Goal: Communication & Community: Answer question/provide support

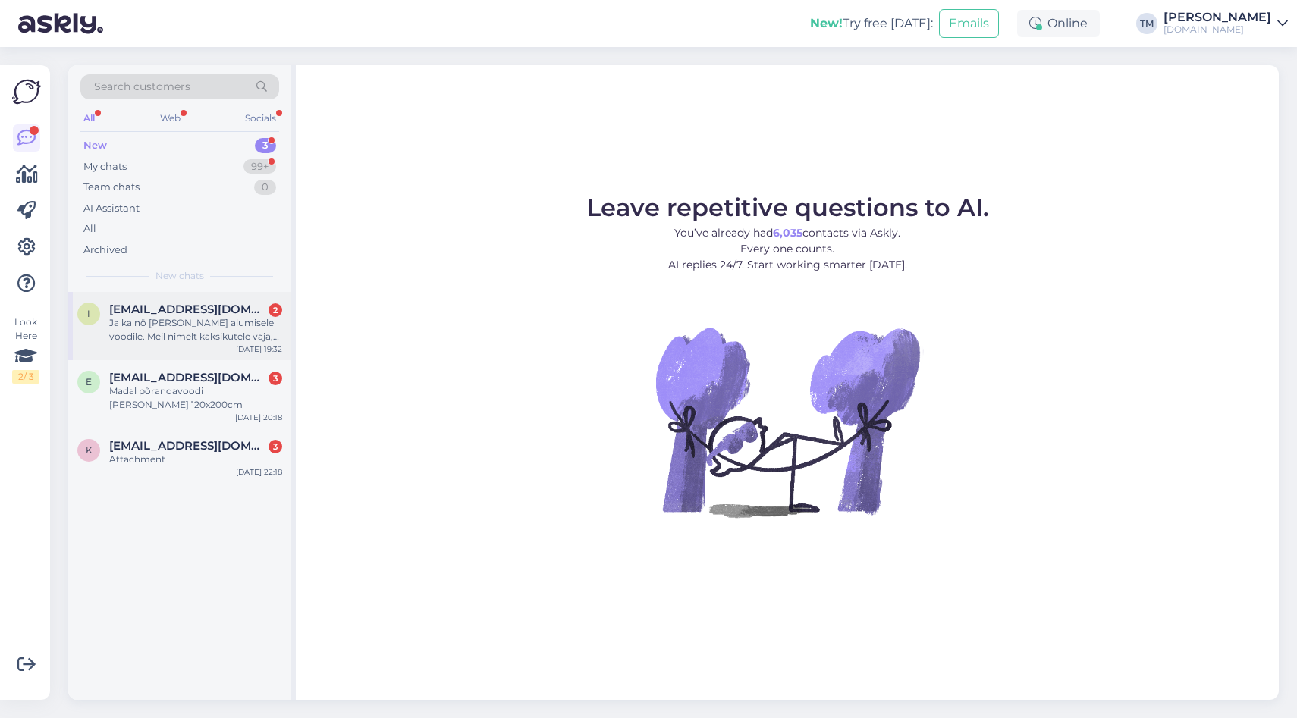
click at [187, 322] on div "Ja ka nö päist alumisele voodile. Meil nimelt kaksikutele vaja, et ka alumine v…" at bounding box center [195, 329] width 173 height 27
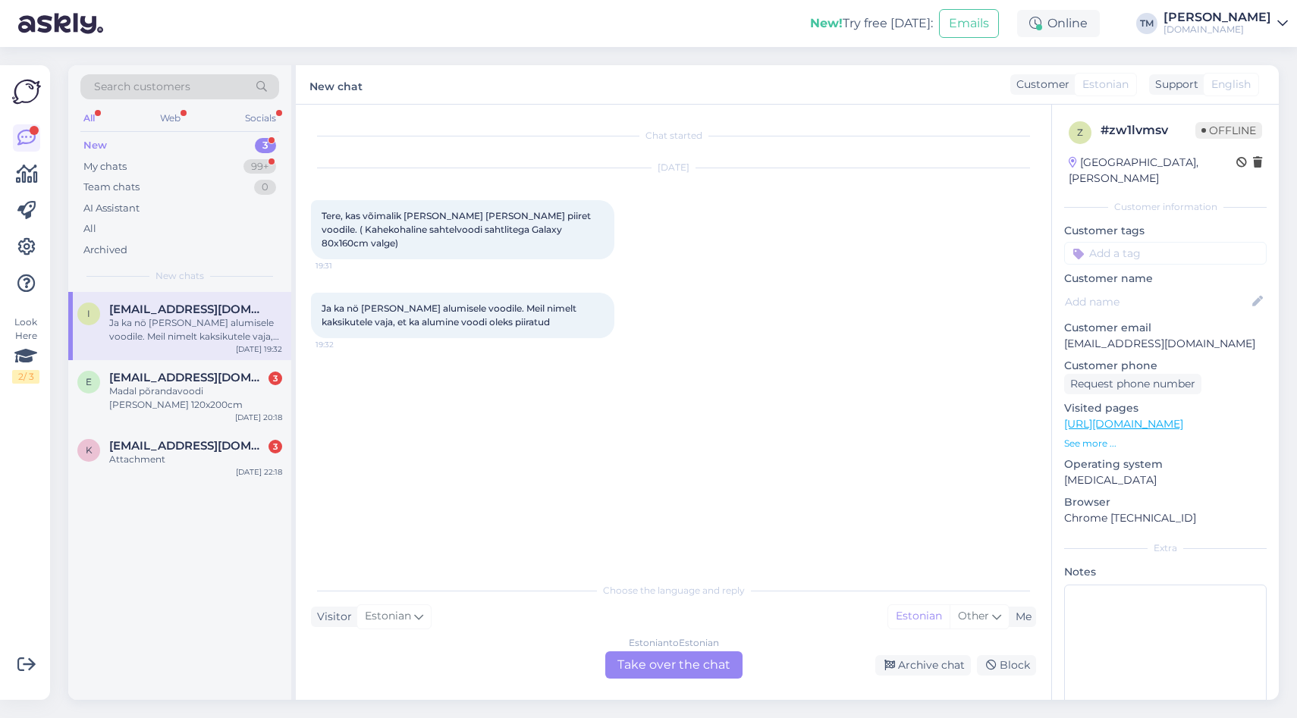
click at [645, 652] on div "Estonian to Estonian Take over the chat" at bounding box center [673, 665] width 137 height 27
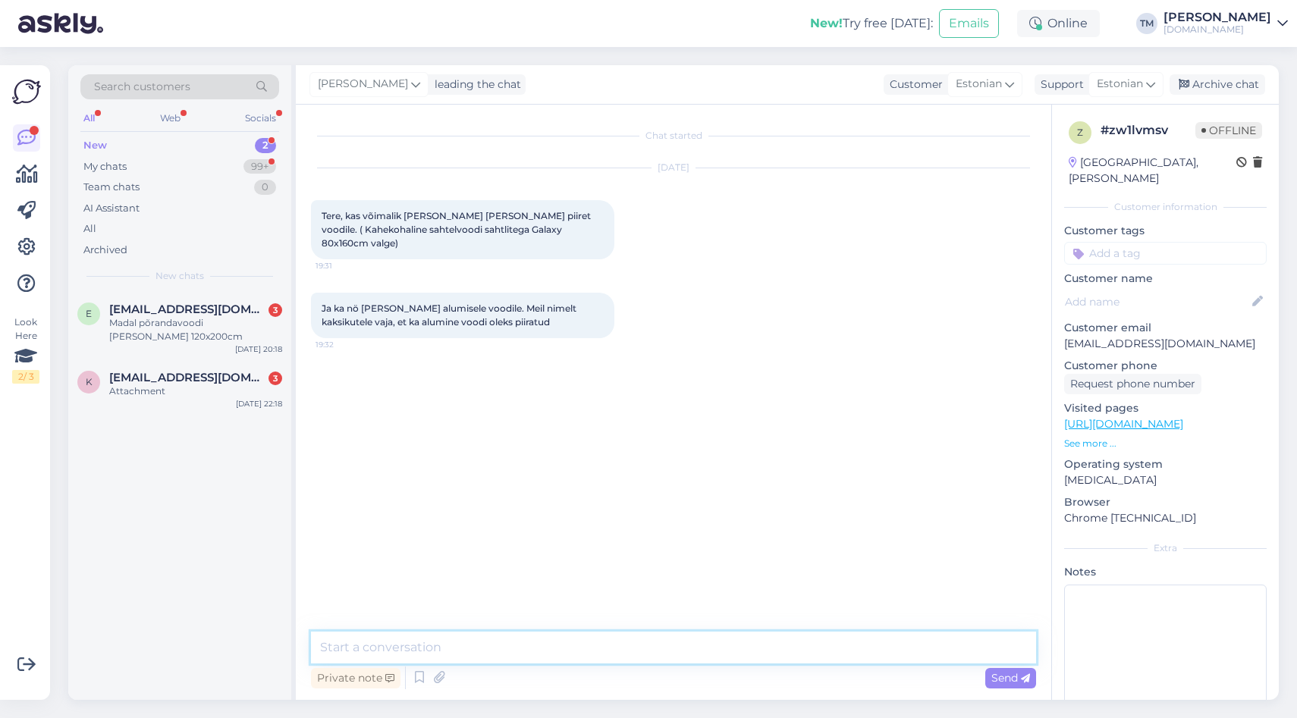
click at [567, 652] on textarea at bounding box center [673, 648] width 725 height 32
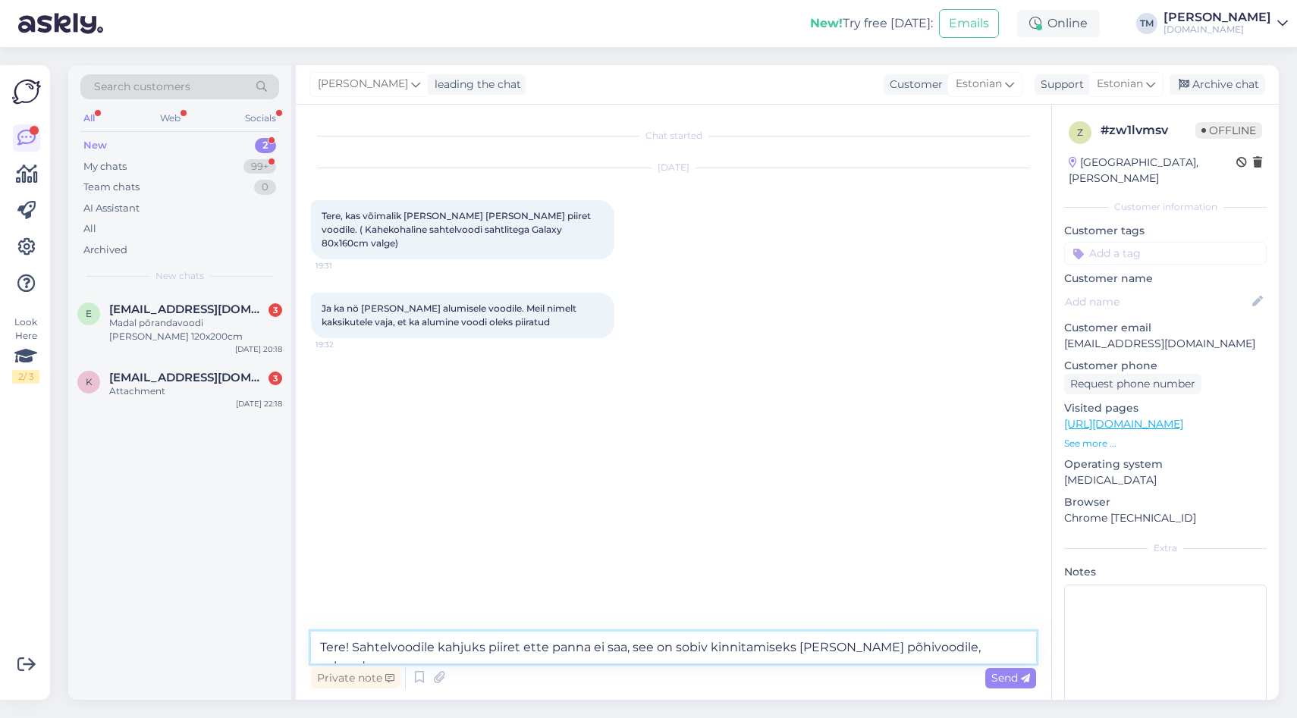
type textarea "Tere! Sahtelvoodile kahjuks piiret ette panna ei saa, see on sobiv kinnitamisek…"
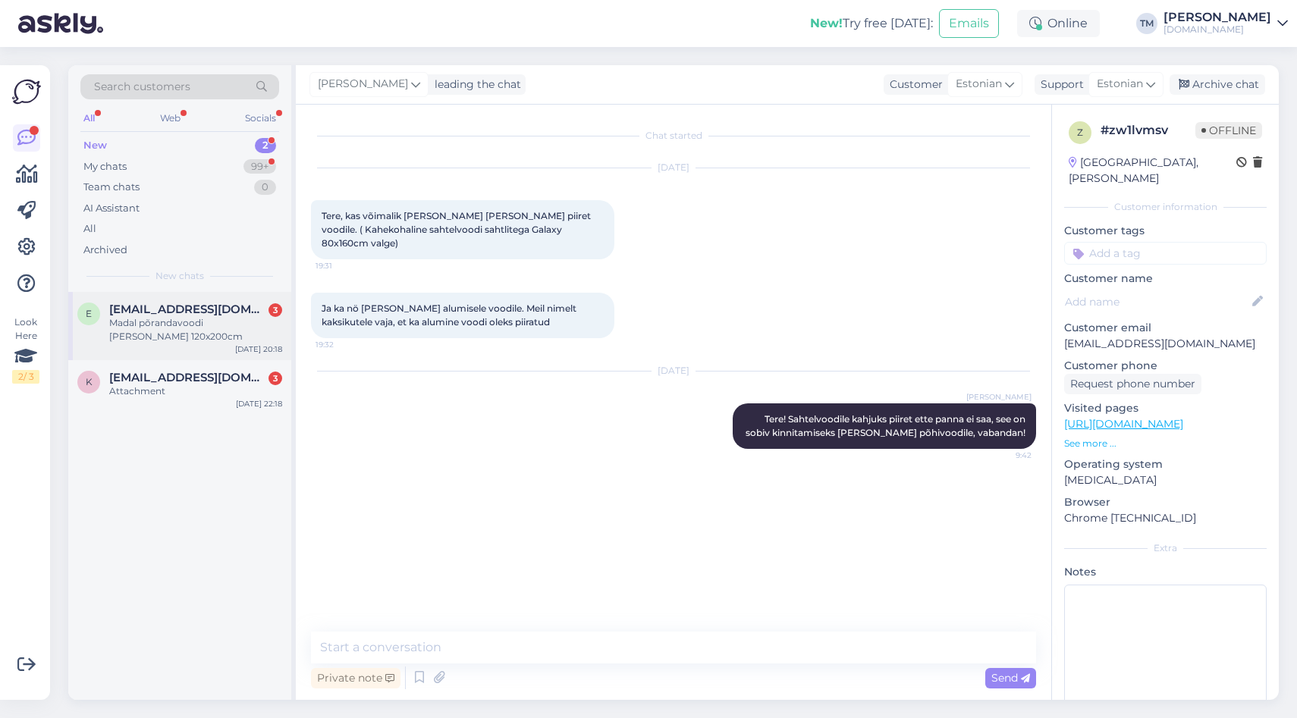
click at [215, 331] on div "Madal põrandavoodi Lano Otis 120x200cm" at bounding box center [195, 329] width 173 height 27
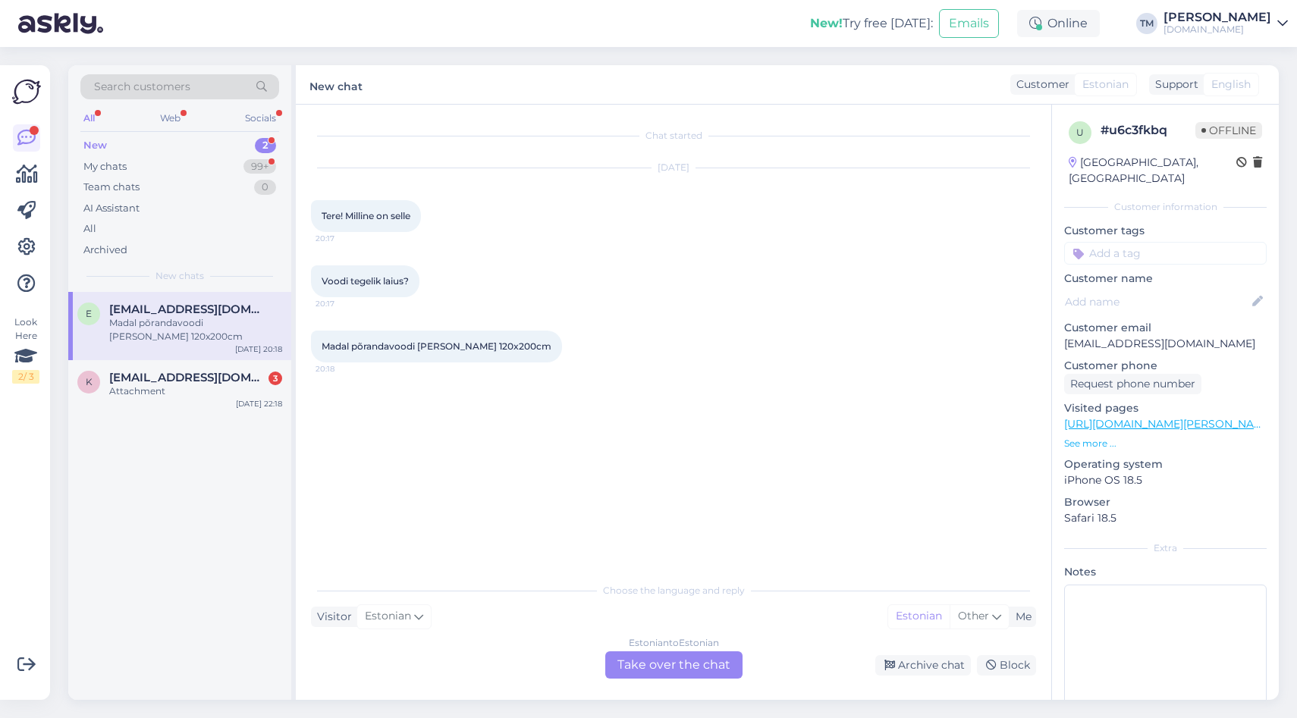
click at [1200, 417] on link "https://manguvaljakud.eu/pood/lastetoa-moobel/laste-voodid/porandavoodid/madal-…" at bounding box center [1168, 424] width 209 height 14
click at [653, 672] on div "Estonian to Estonian Take over the chat" at bounding box center [673, 665] width 137 height 27
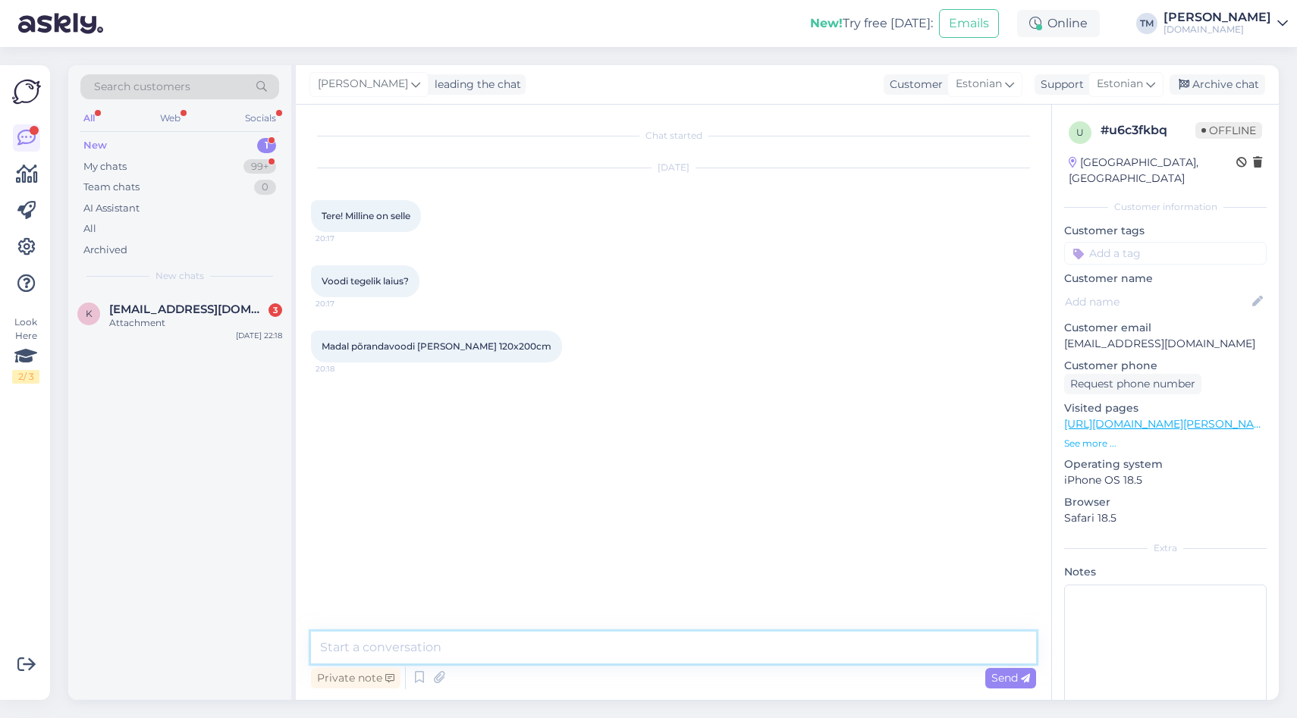
click at [608, 655] on textarea at bounding box center [673, 648] width 725 height 32
paste textarea "Tehnilised andmed Mõõdud: 120×200 cm (voodi pikkus 208 cm, laius 127 cm, kõrgus…"
type textarea "Tere! Kopeerin teksti tootelehelt: Tehnilised andmed Mõõdud: 120×200 cm (voodi …"
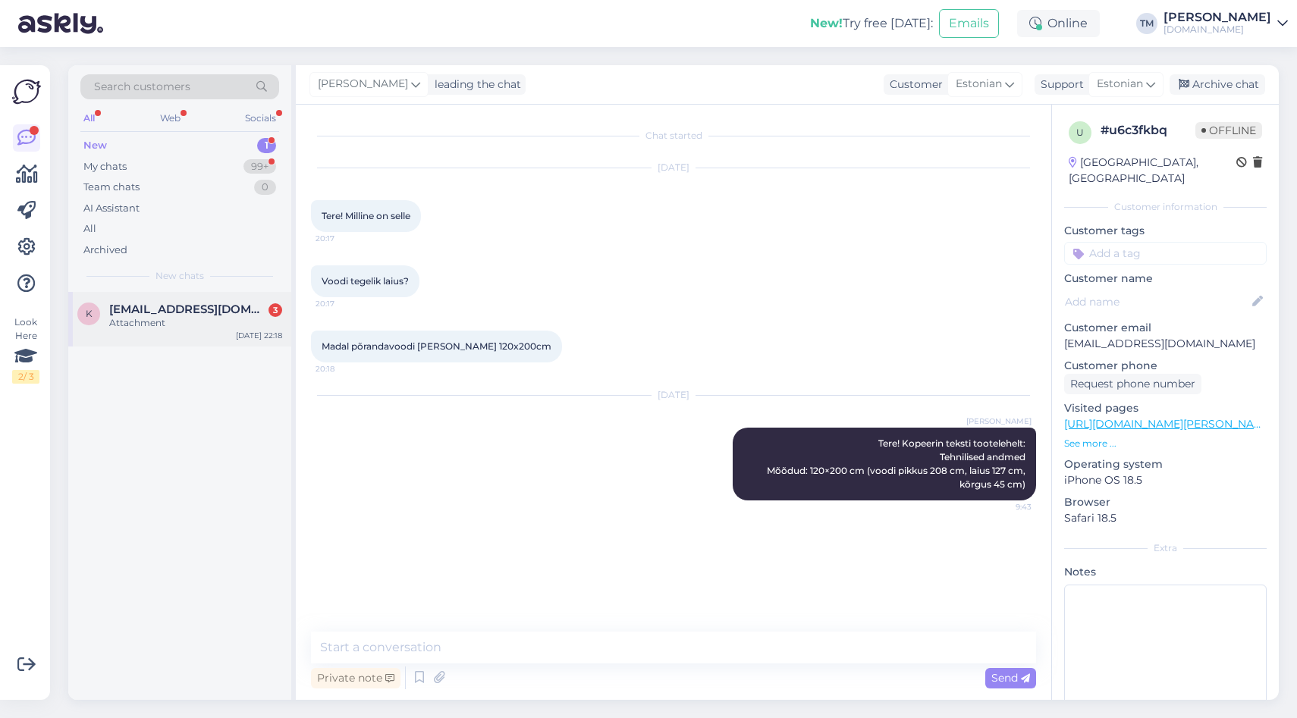
click at [205, 312] on span "[EMAIL_ADDRESS][DOMAIN_NAME]" at bounding box center [188, 310] width 158 height 14
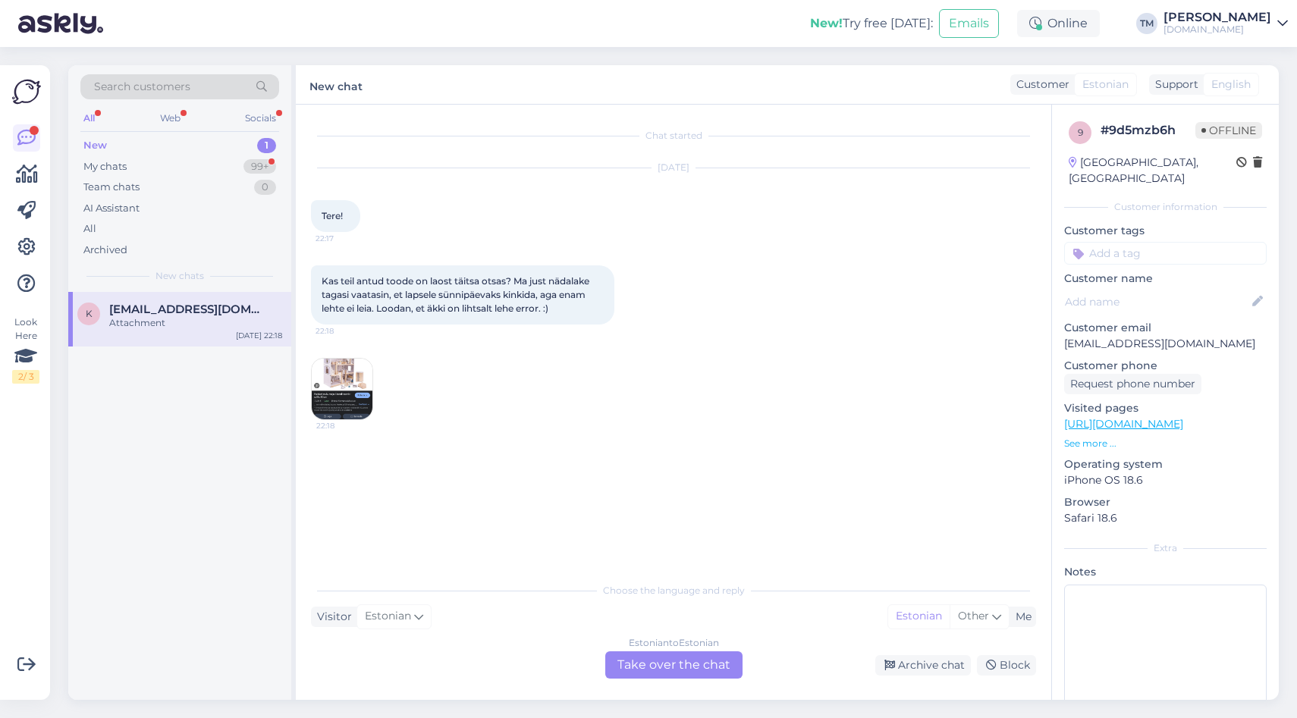
click at [332, 366] on img at bounding box center [342, 389] width 61 height 61
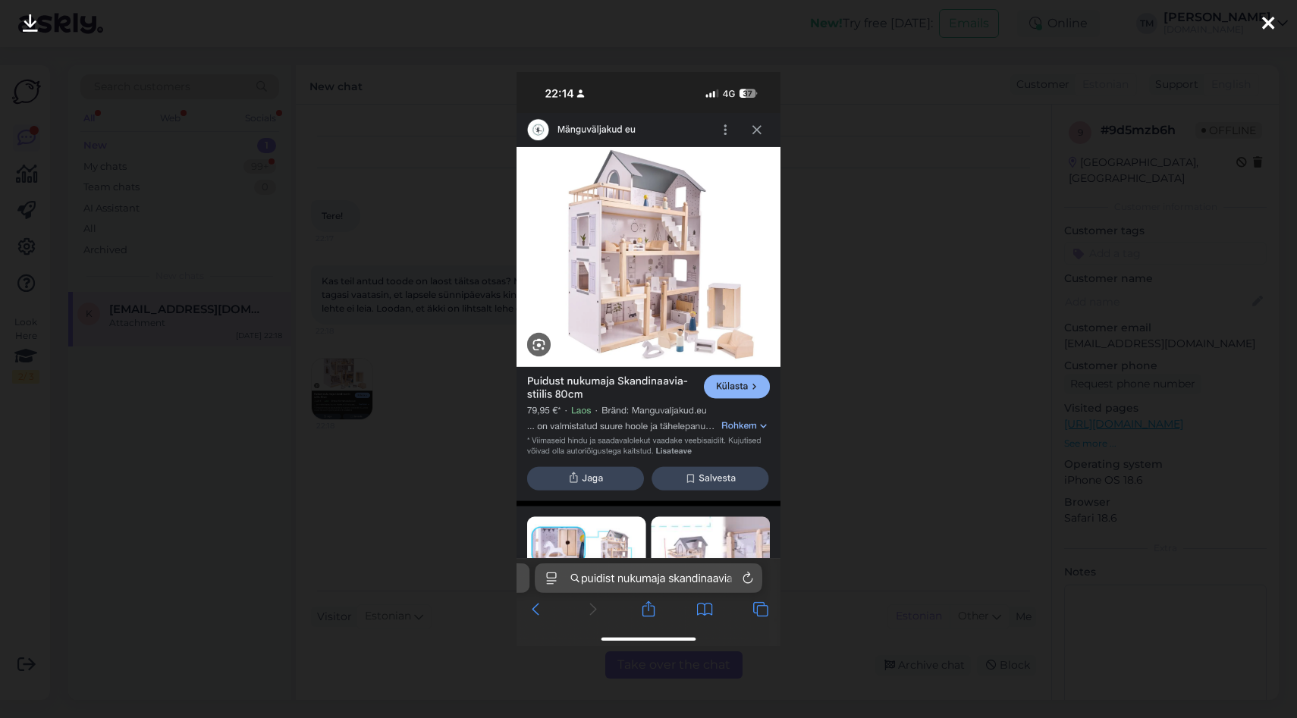
click at [444, 338] on div at bounding box center [648, 359] width 1297 height 718
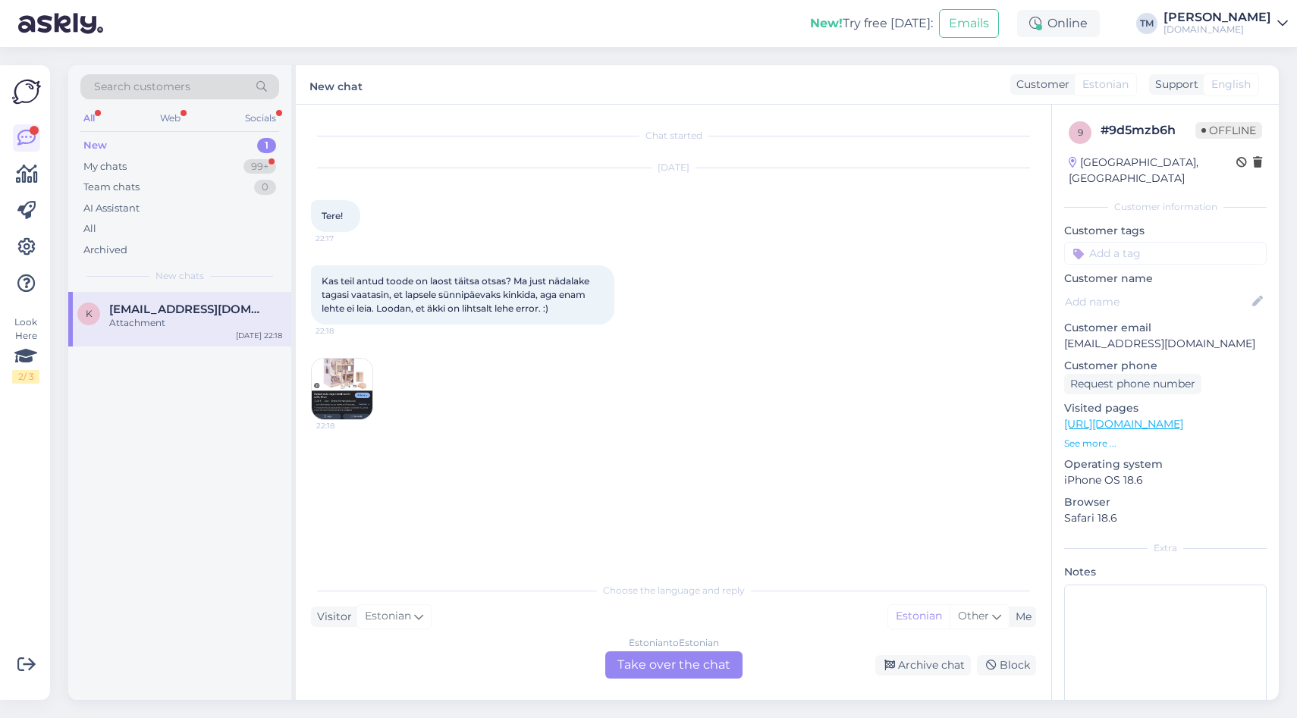
click at [656, 655] on div "Estonian to Estonian Take over the chat" at bounding box center [673, 665] width 137 height 27
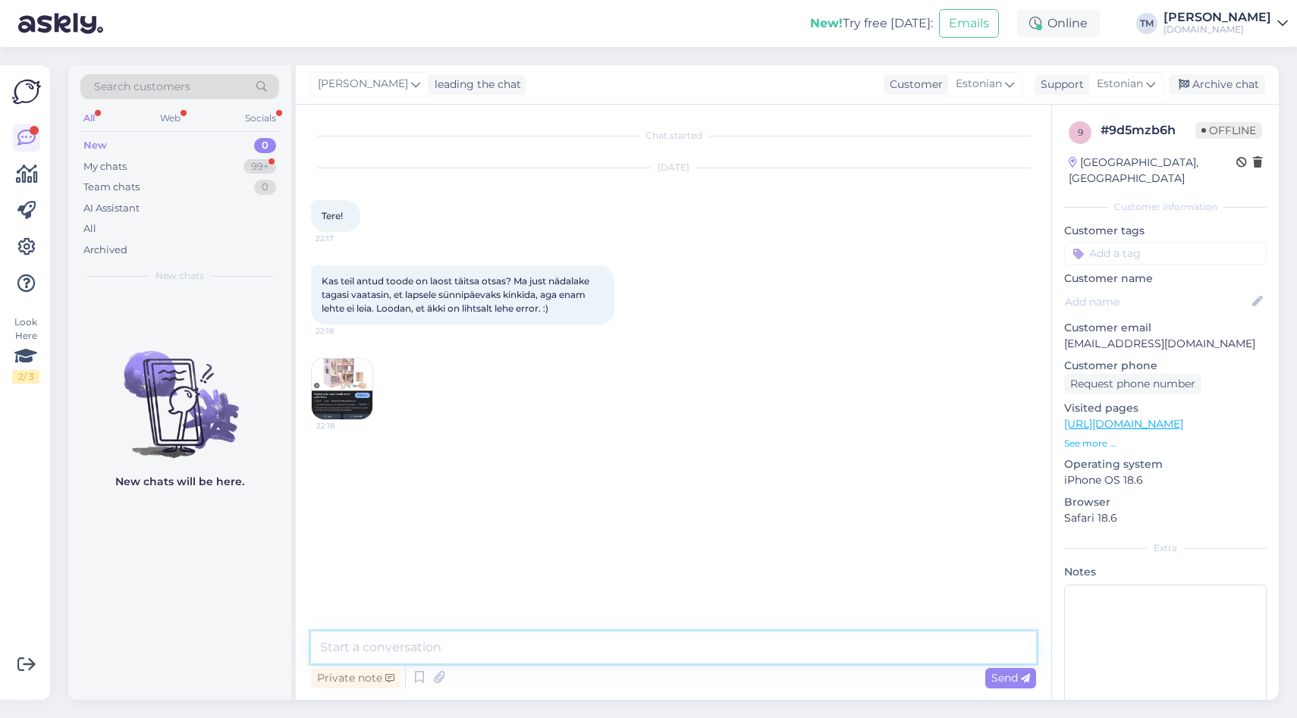
click at [554, 642] on textarea at bounding box center [673, 648] width 725 height 32
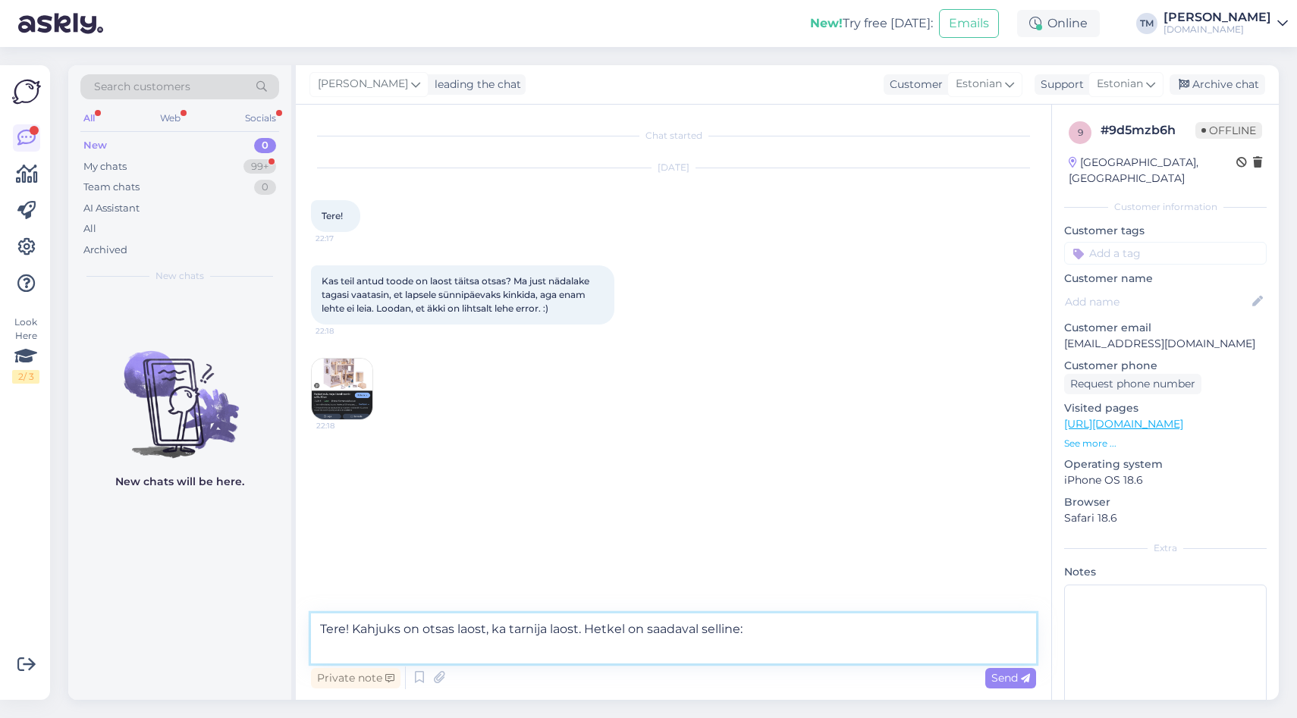
click at [577, 629] on textarea "Tere! Kahjuks on otsas laost, ka tarnija laost. Hetkel on saadaval selline:" at bounding box center [673, 639] width 725 height 50
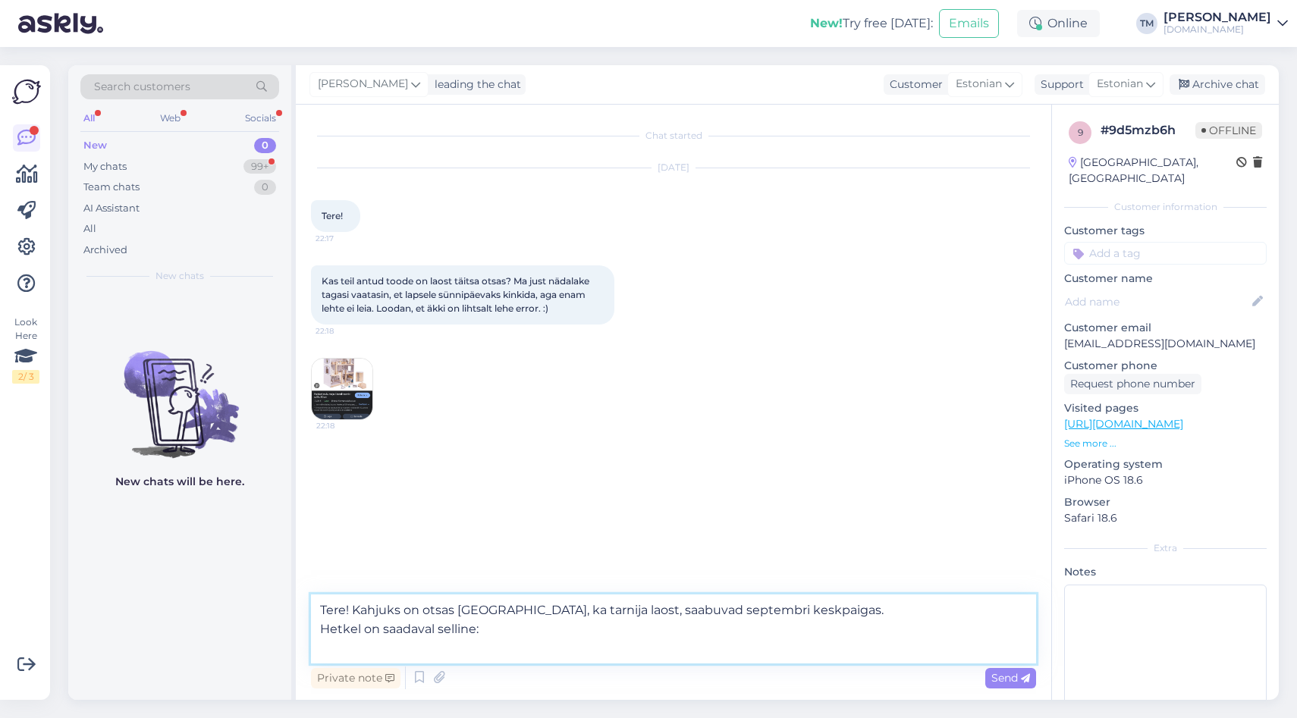
click at [727, 650] on textarea "Tere! Kahjuks on otsas laost, ka tarnija laost, saabuvad septembri keskpaigas. …" at bounding box center [673, 629] width 725 height 69
paste textarea "[URL][DOMAIN_NAME]"
click at [473, 633] on textarea "Tere! Kahjuks on otsas laost, ka tarnija laost, saabuvad septembri keskpaigas. …" at bounding box center [673, 629] width 725 height 69
click at [864, 608] on textarea "Tere! Kahjuks on otsas laost, ka tarnija laost, saabuvad septembri keskpaigas. …" at bounding box center [673, 629] width 725 height 69
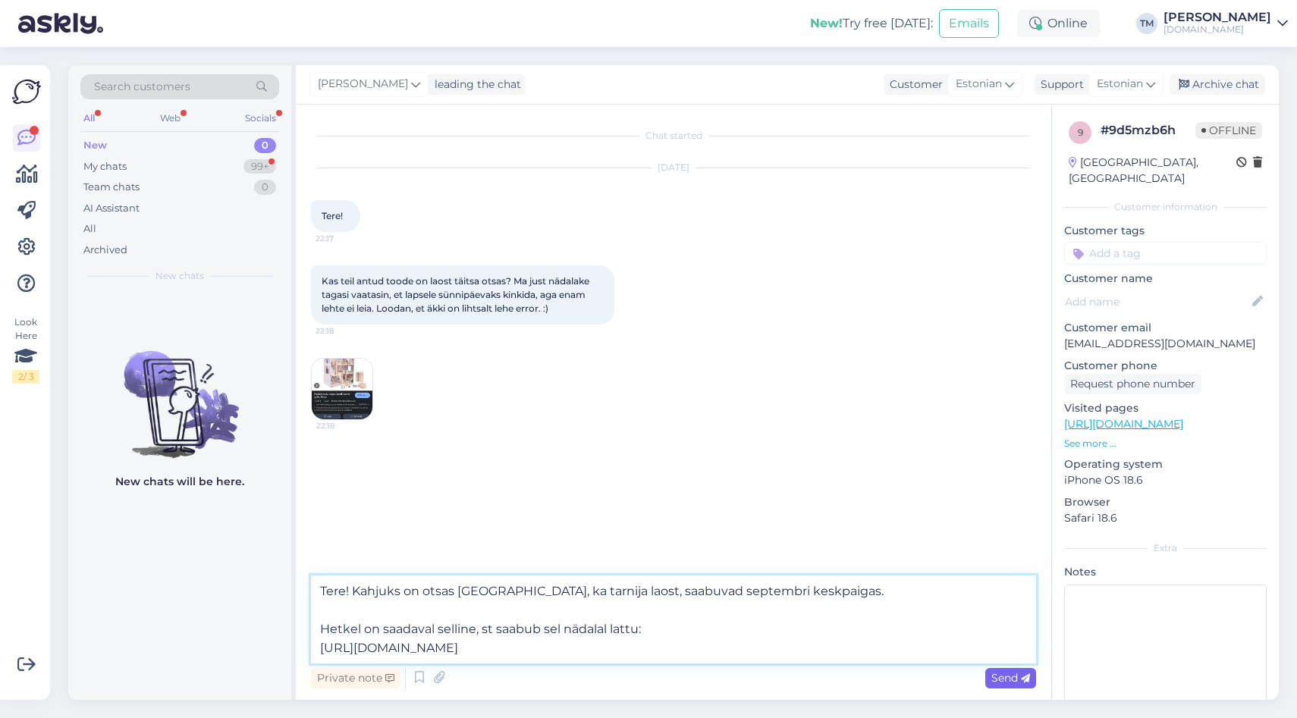
type textarea "Tere! Kahjuks on otsas laost, ka tarnija laost, saabuvad septembri keskpaigas. …"
click at [1002, 675] on span "Send" at bounding box center [1010, 678] width 39 height 14
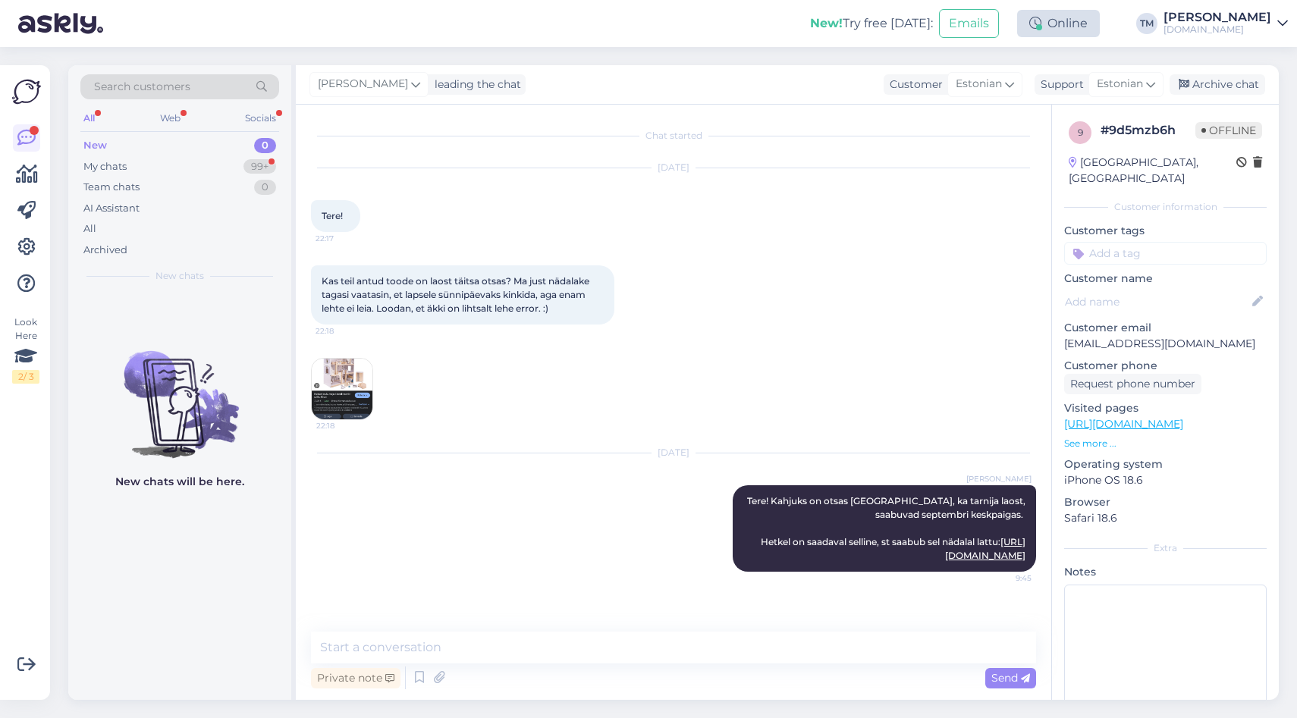
click at [1057, 25] on div "Online" at bounding box center [1058, 23] width 83 height 27
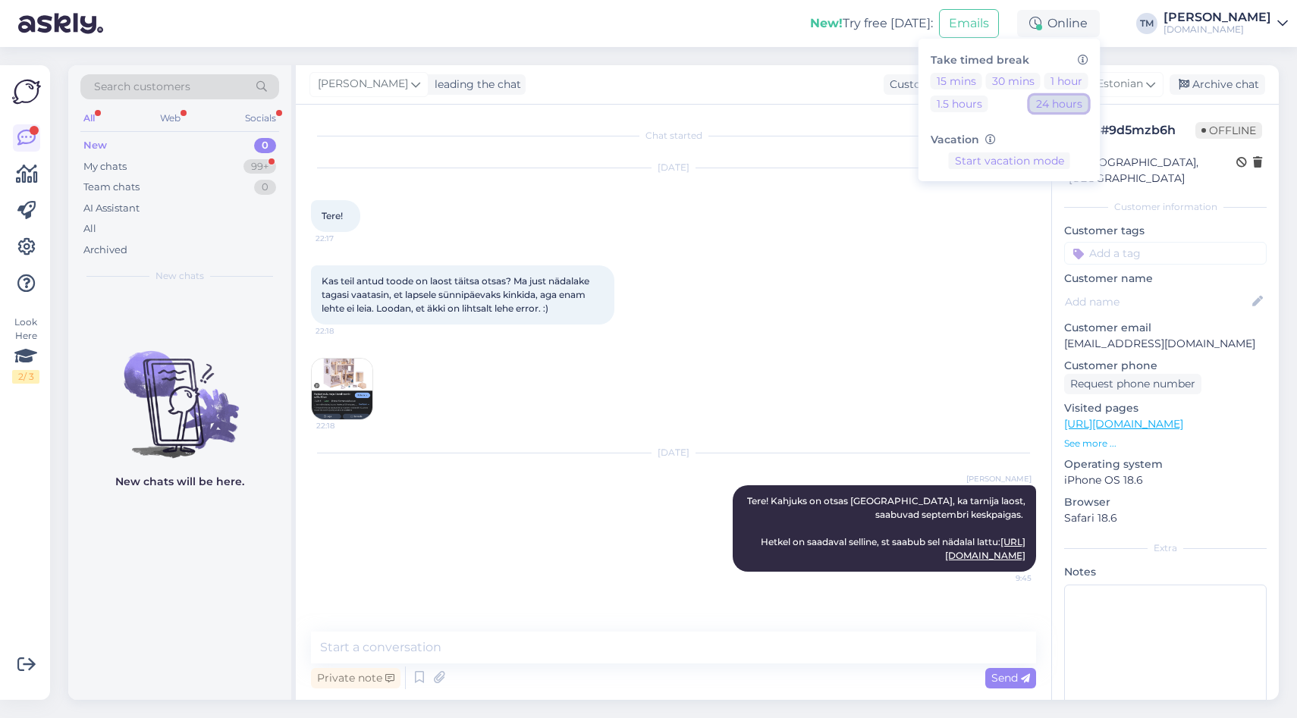
click at [1066, 104] on button "24 hours" at bounding box center [1059, 104] width 58 height 17
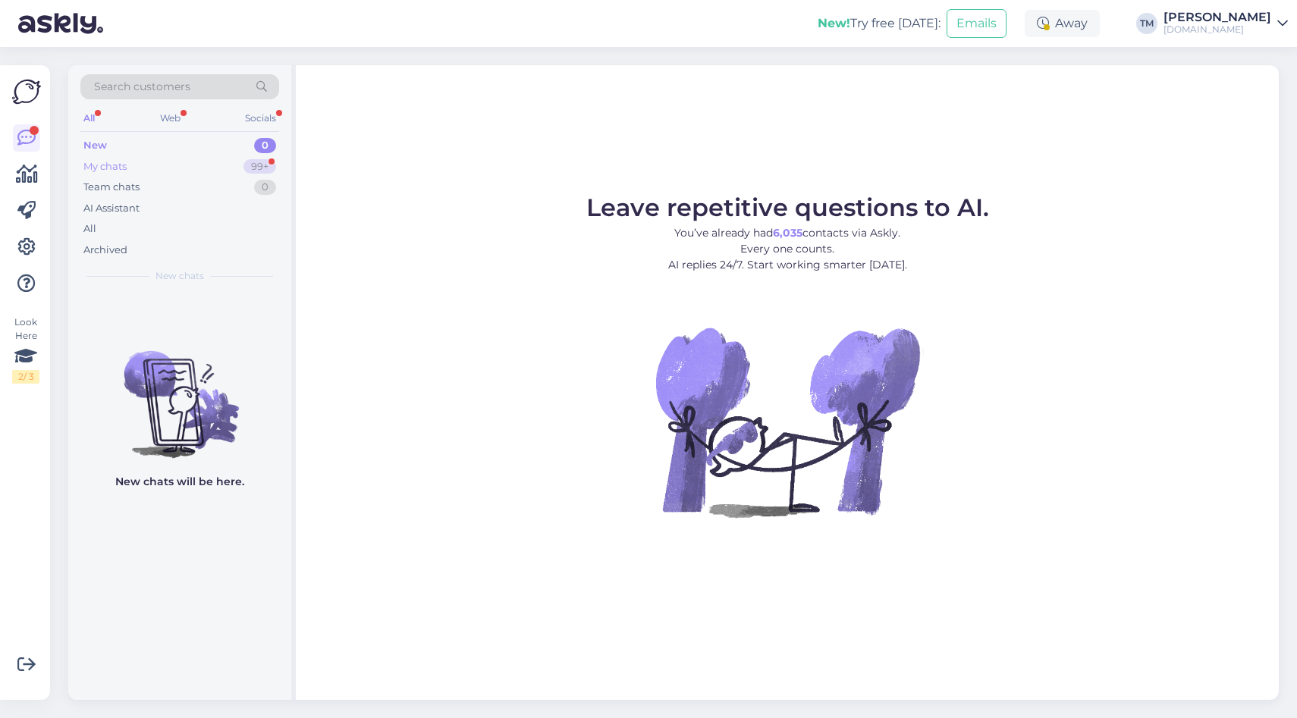
click at [177, 164] on div "My chats 99+" at bounding box center [179, 166] width 199 height 21
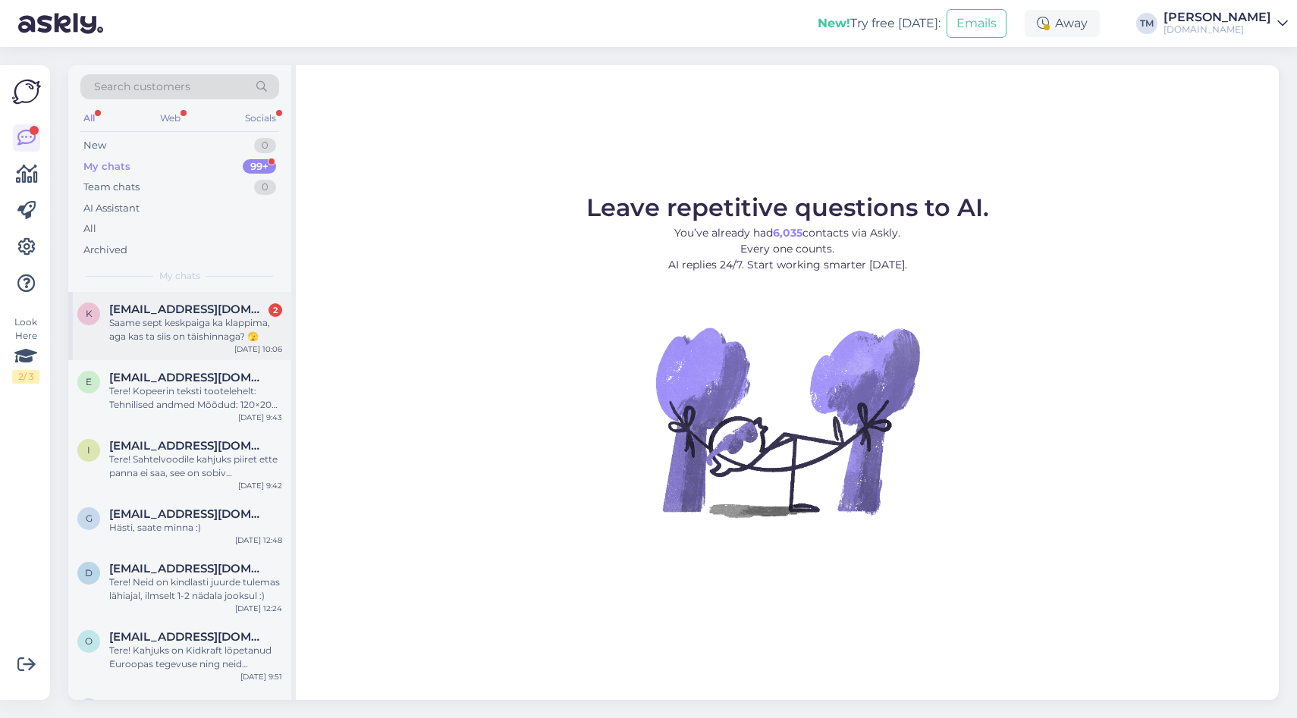
click at [212, 325] on div "Saame sept keskpaiga ka klappima, aga kas ta siis on täishinnaga? 🫣" at bounding box center [195, 329] width 173 height 27
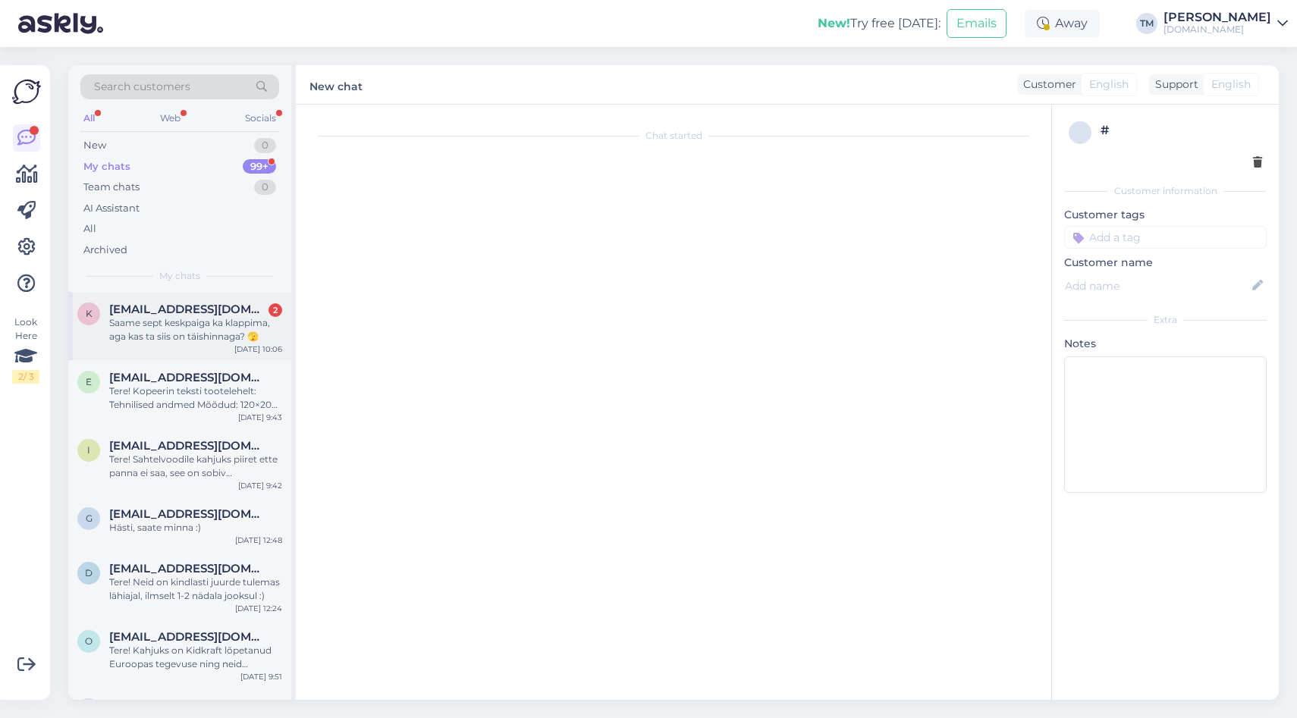
scroll to position [128, 0]
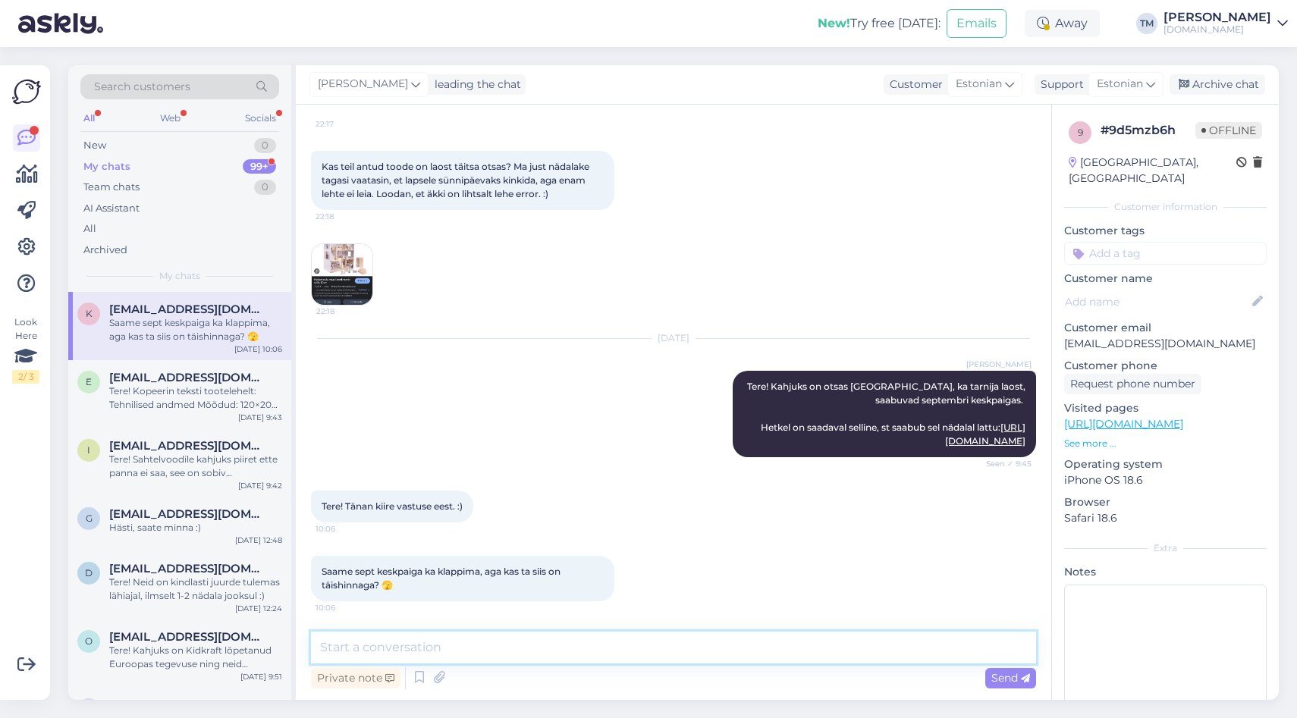
click at [432, 644] on textarea at bounding box center [673, 648] width 725 height 32
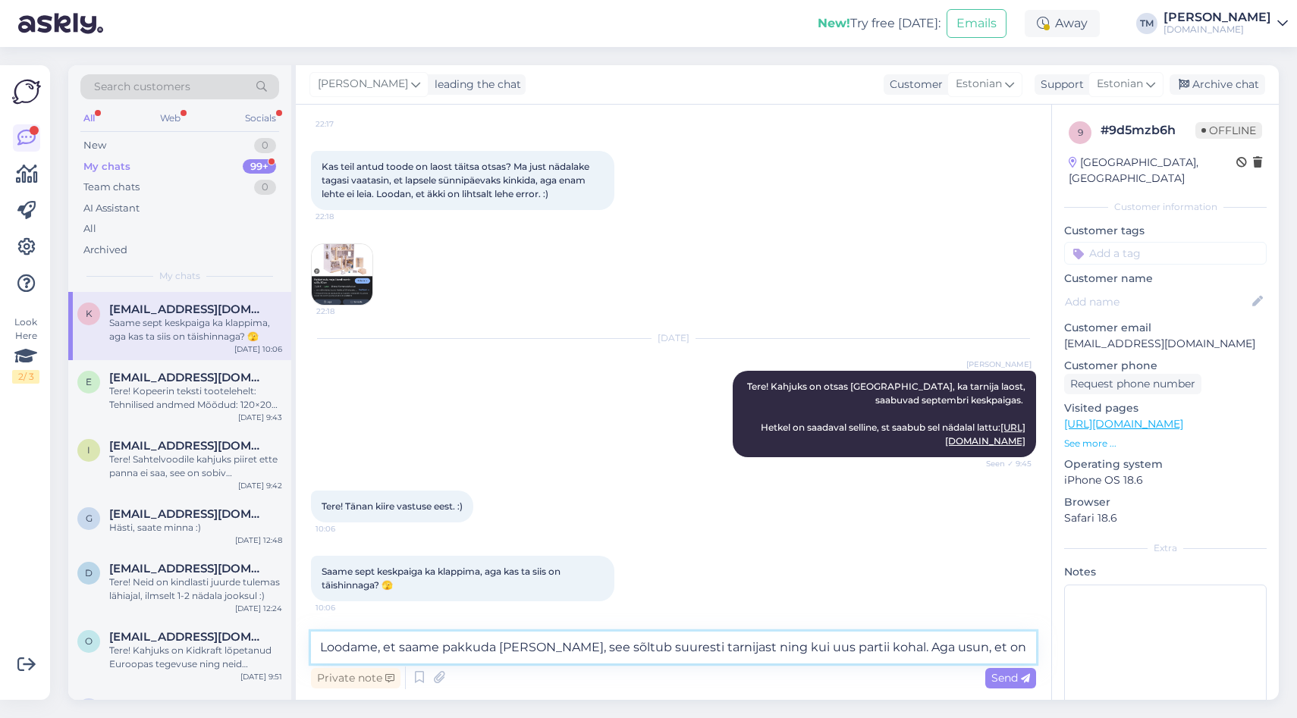
type textarea "Loodame, et saame pakkuda [PERSON_NAME], see sõltub suuresti tarnijast ning kui…"
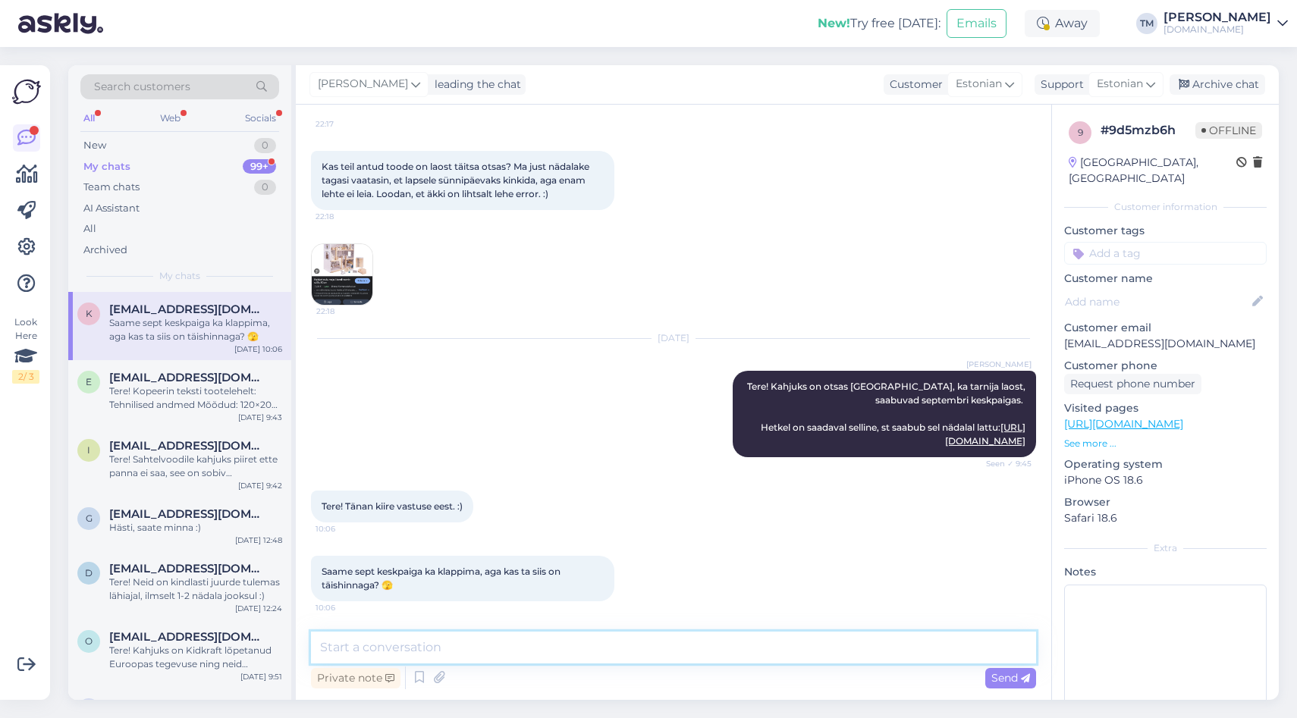
scroll to position [207, 0]
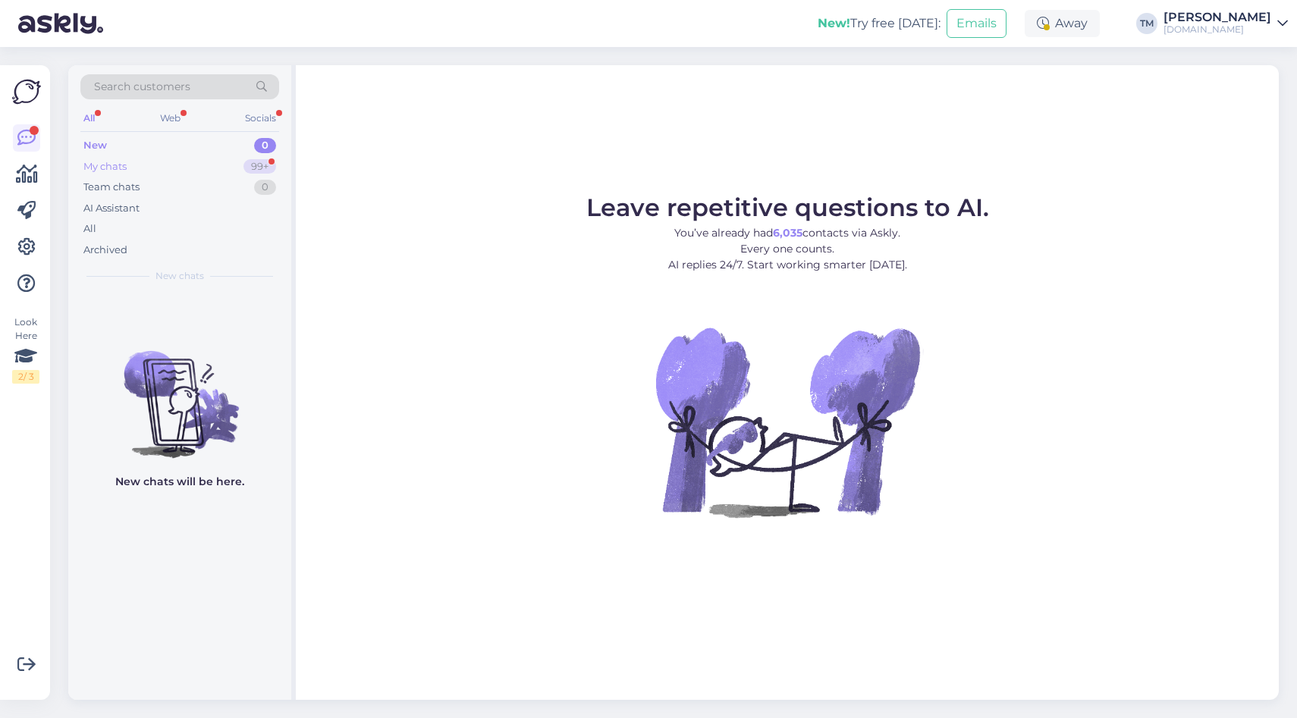
click at [130, 165] on div "My chats 99+" at bounding box center [179, 166] width 199 height 21
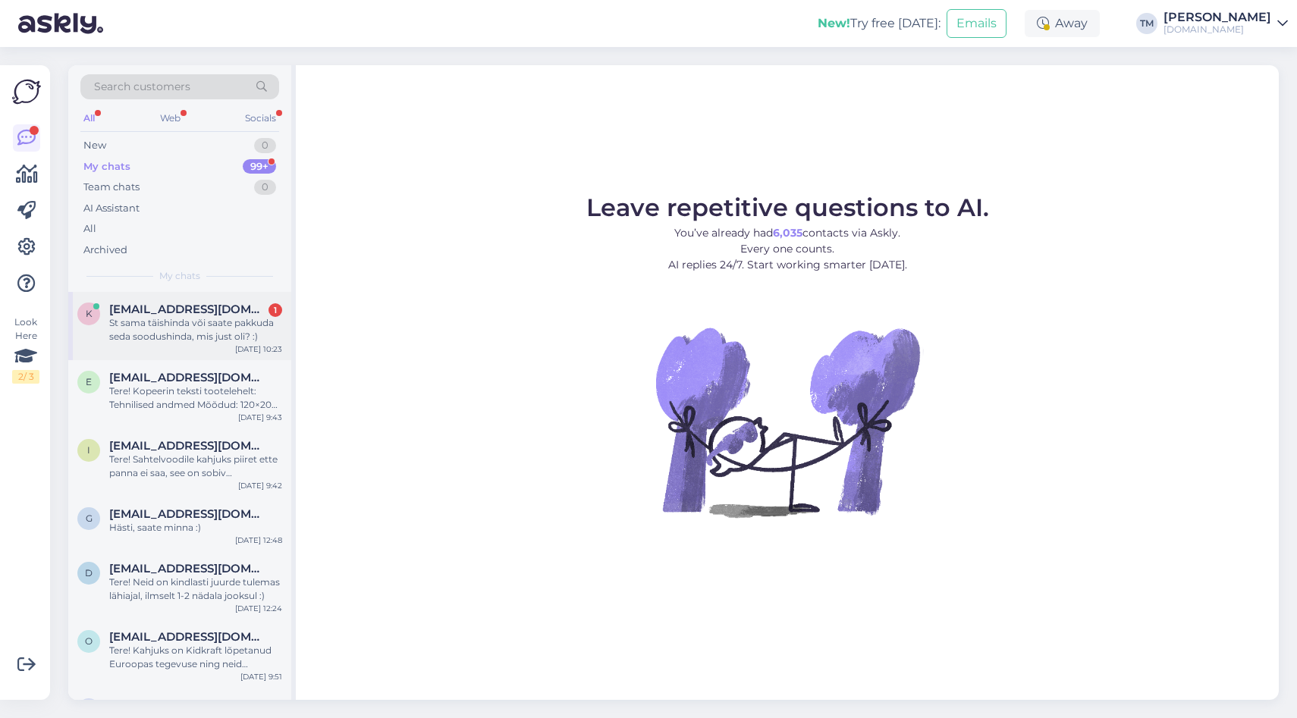
click at [218, 335] on div "St sama täishinda või saate pakkuda seda soodushinda, mis just oli? :)" at bounding box center [195, 329] width 173 height 27
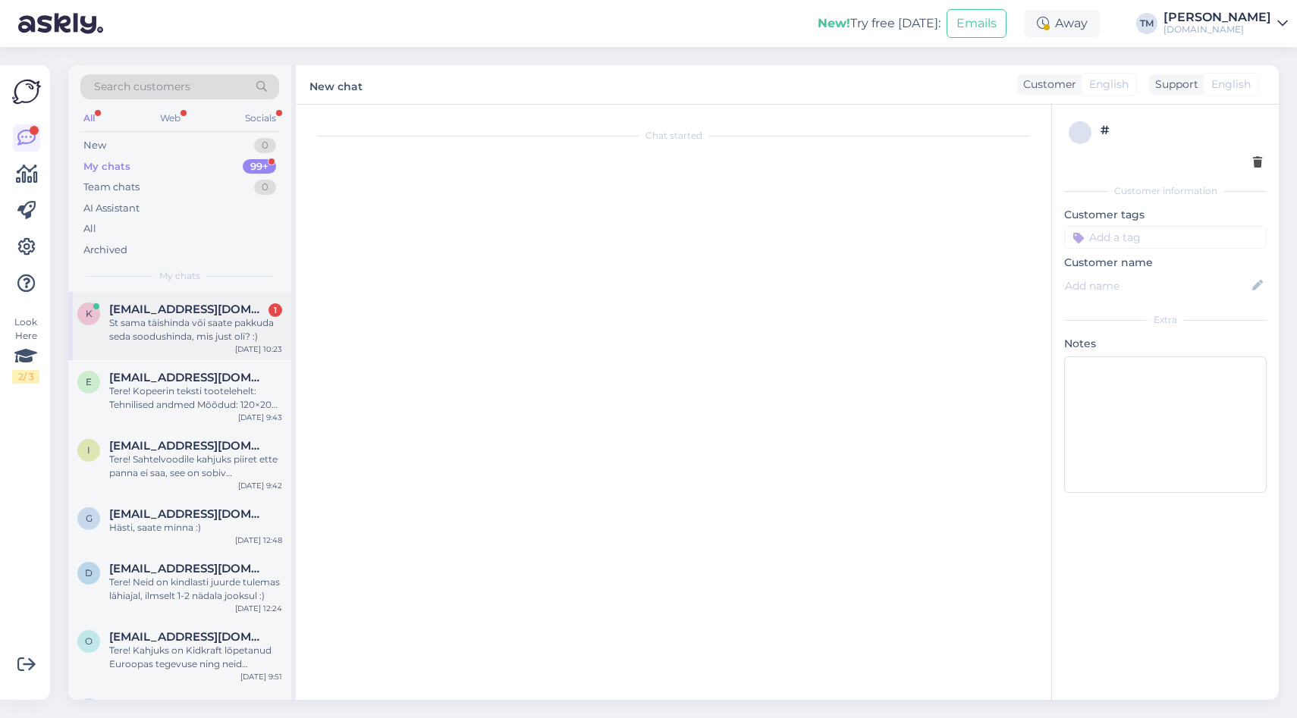
scroll to position [286, 0]
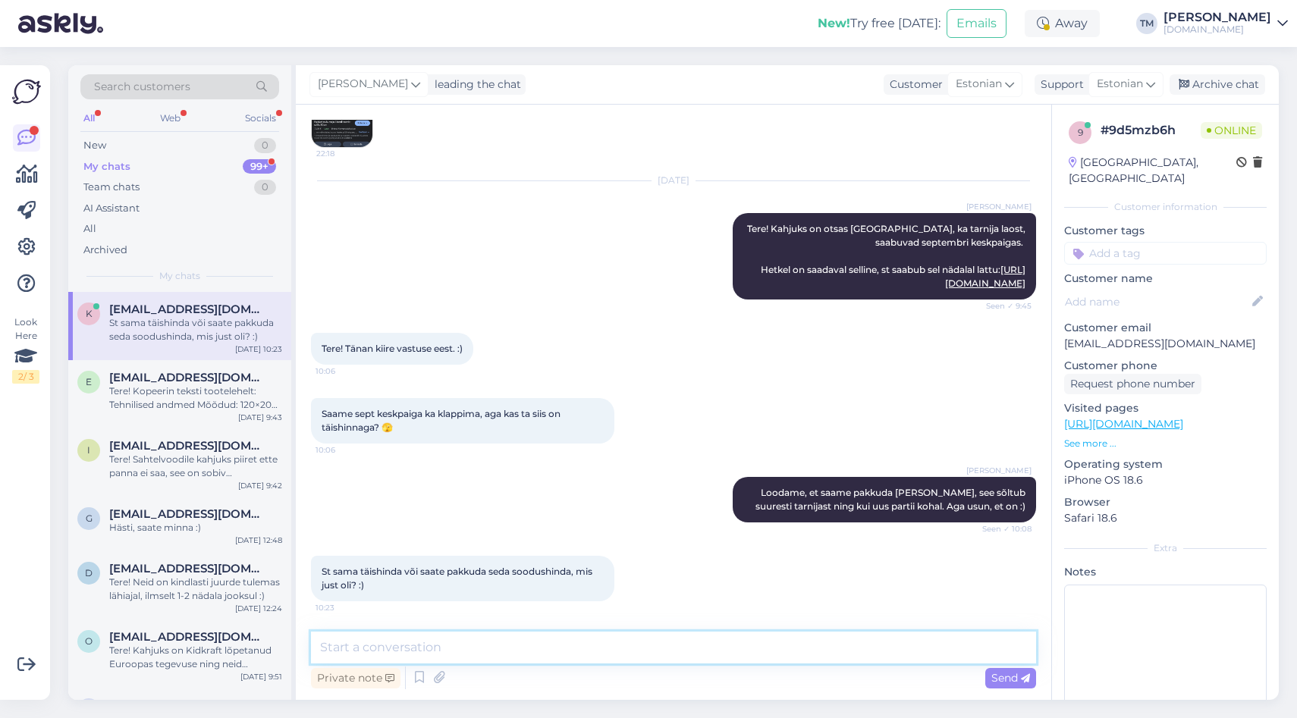
click at [454, 639] on textarea at bounding box center [673, 648] width 725 height 32
type textarea "See selgubki siis, kui kaup saabub :)"
